Goal: Information Seeking & Learning: Learn about a topic

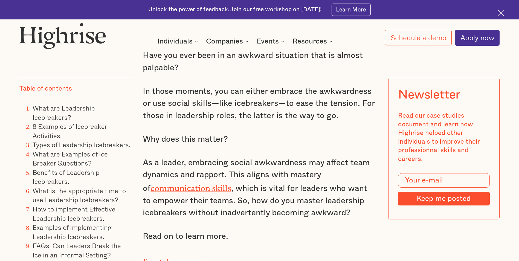
scroll to position [547, 0]
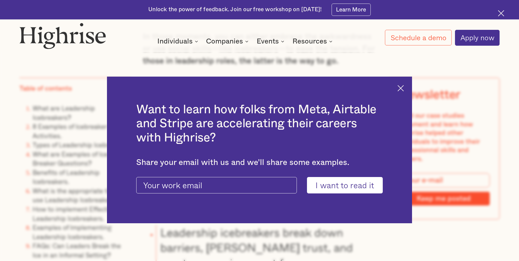
click at [404, 89] on img at bounding box center [400, 88] width 6 height 6
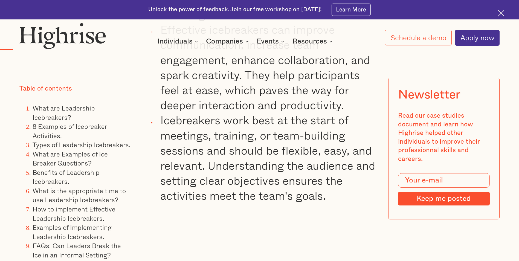
scroll to position [1039, 0]
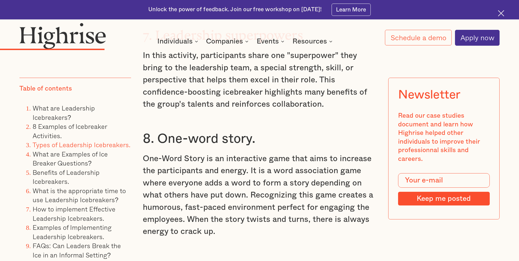
scroll to position [2351, 0]
